Goal: Information Seeking & Learning: Learn about a topic

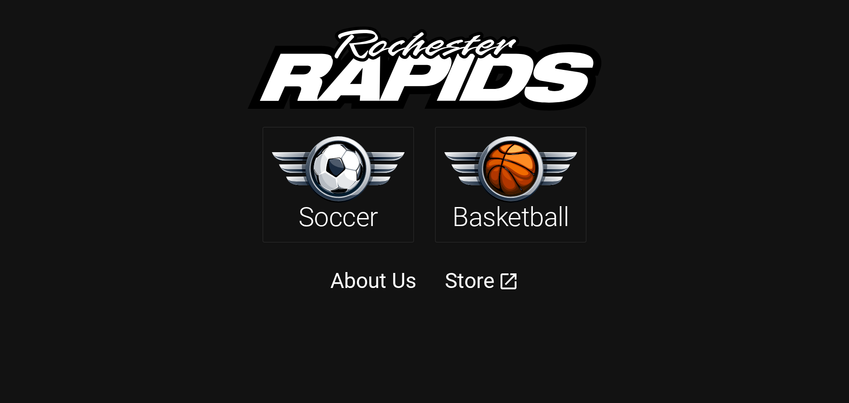
click at [334, 178] on img at bounding box center [338, 169] width 133 height 66
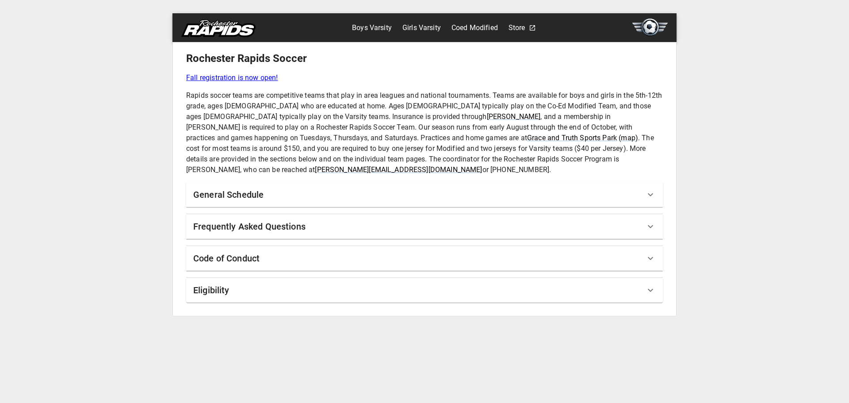
click at [239, 187] on h6 "General Schedule" at bounding box center [228, 194] width 70 height 14
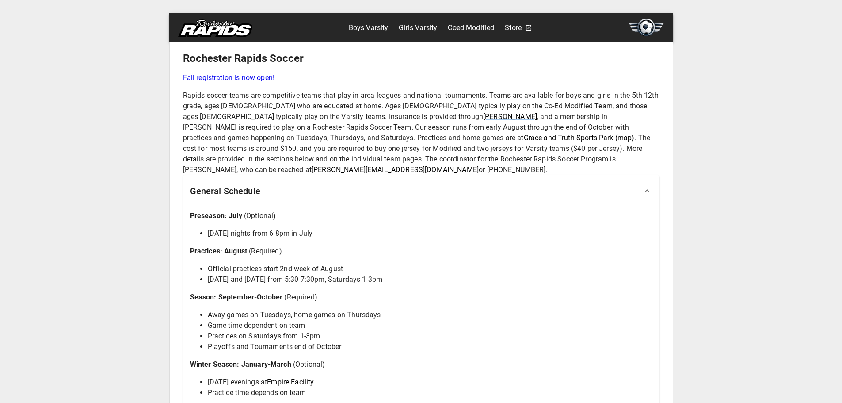
click at [469, 27] on link "Coed Modified" at bounding box center [471, 28] width 46 height 14
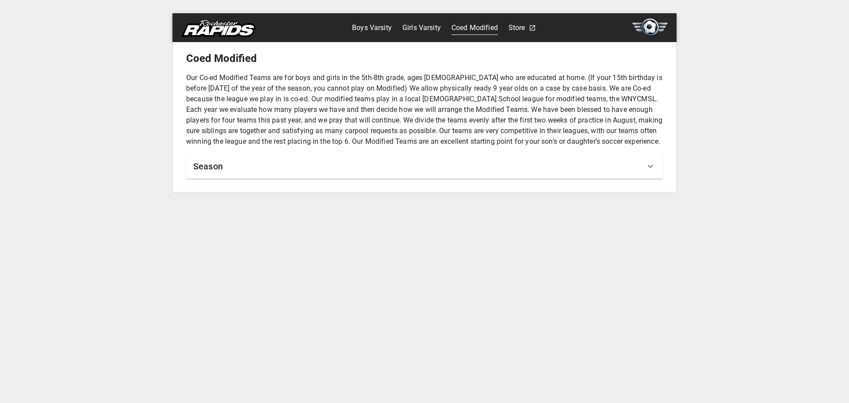
click at [422, 168] on div "Season" at bounding box center [419, 166] width 452 height 14
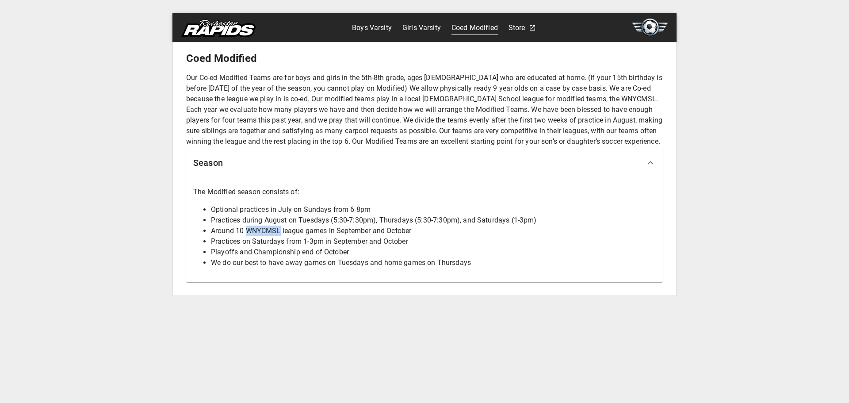
drag, startPoint x: 245, startPoint y: 229, endPoint x: 280, endPoint y: 235, distance: 35.4
click at [280, 235] on li "Around 10 WNYCMSL league games in September and October" at bounding box center [433, 230] width 445 height 11
copy li "WNYCMSL"
